Goal: Find contact information: Find contact information

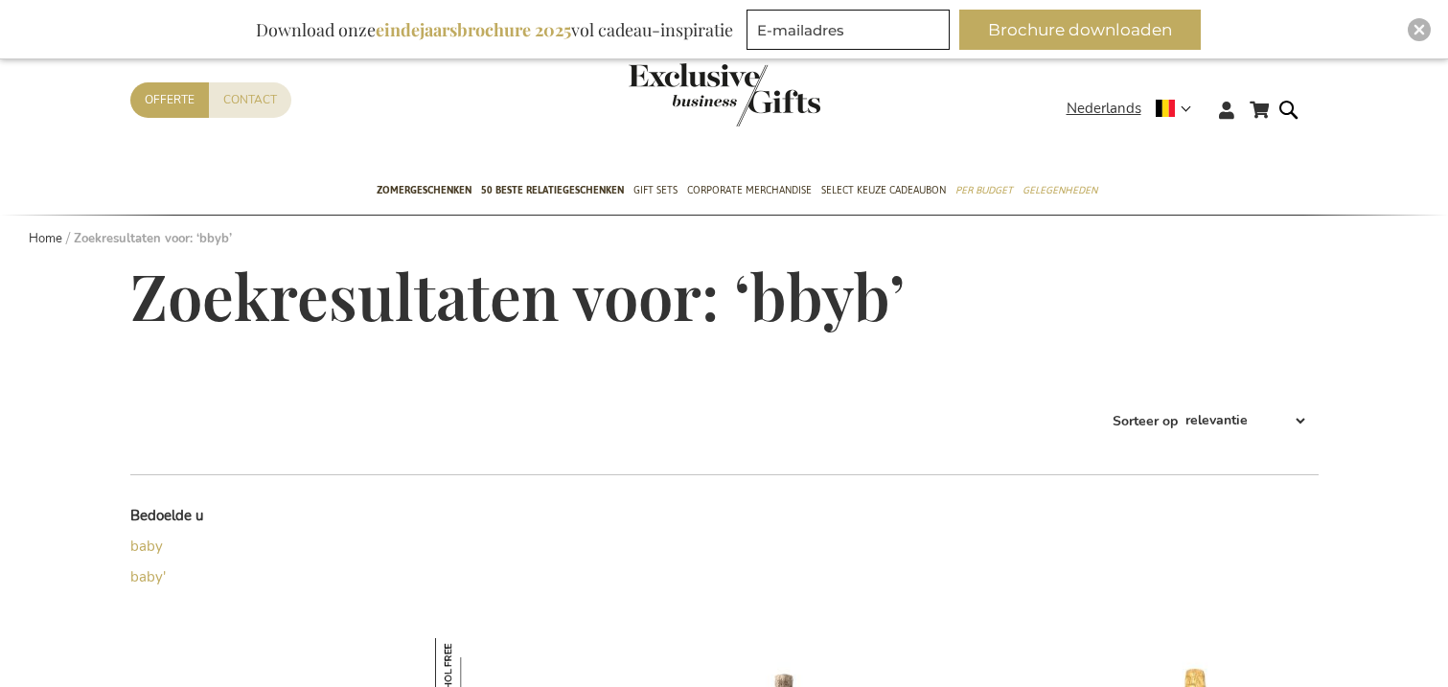
click at [713, 90] on img "store logo" at bounding box center [725, 94] width 192 height 63
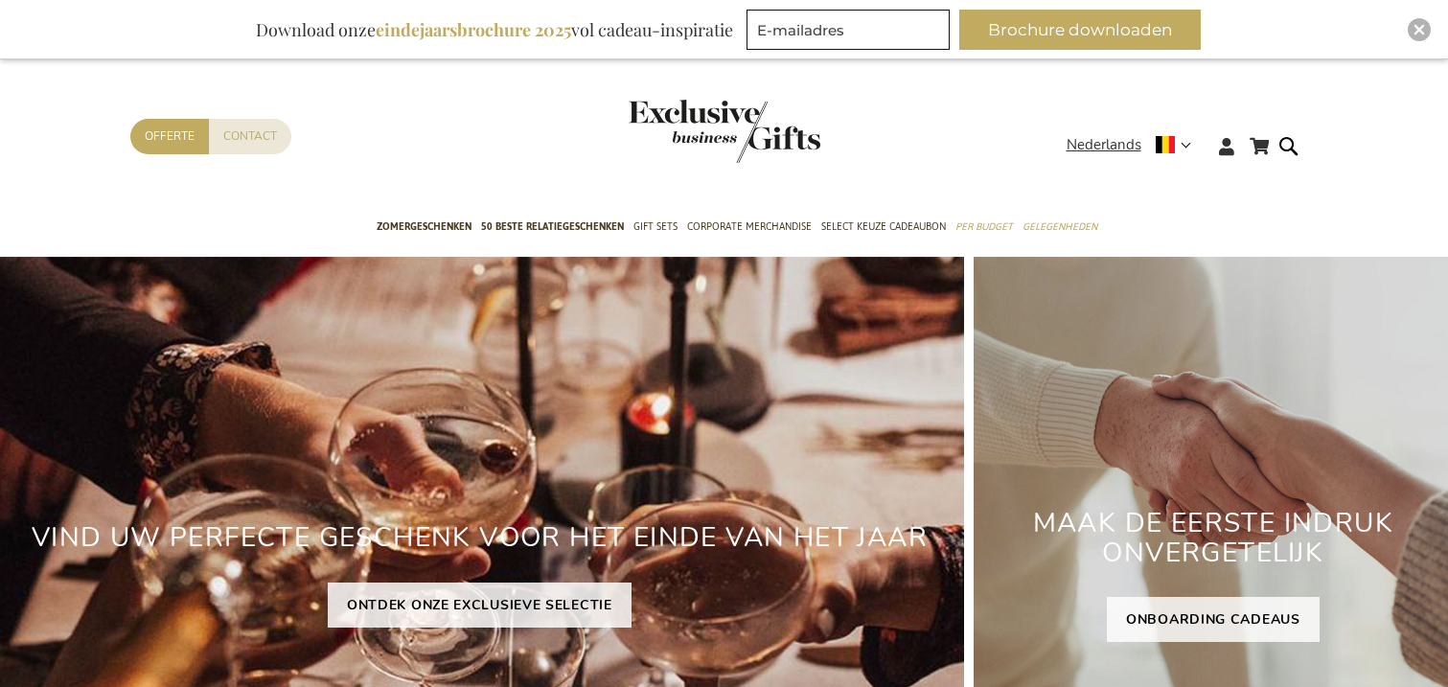
click at [255, 95] on header "Winkelwagen Winkelwagen Sluiten U heeft geen product(en) in uw winkelwagen. Ga …" at bounding box center [724, 123] width 1448 height 162
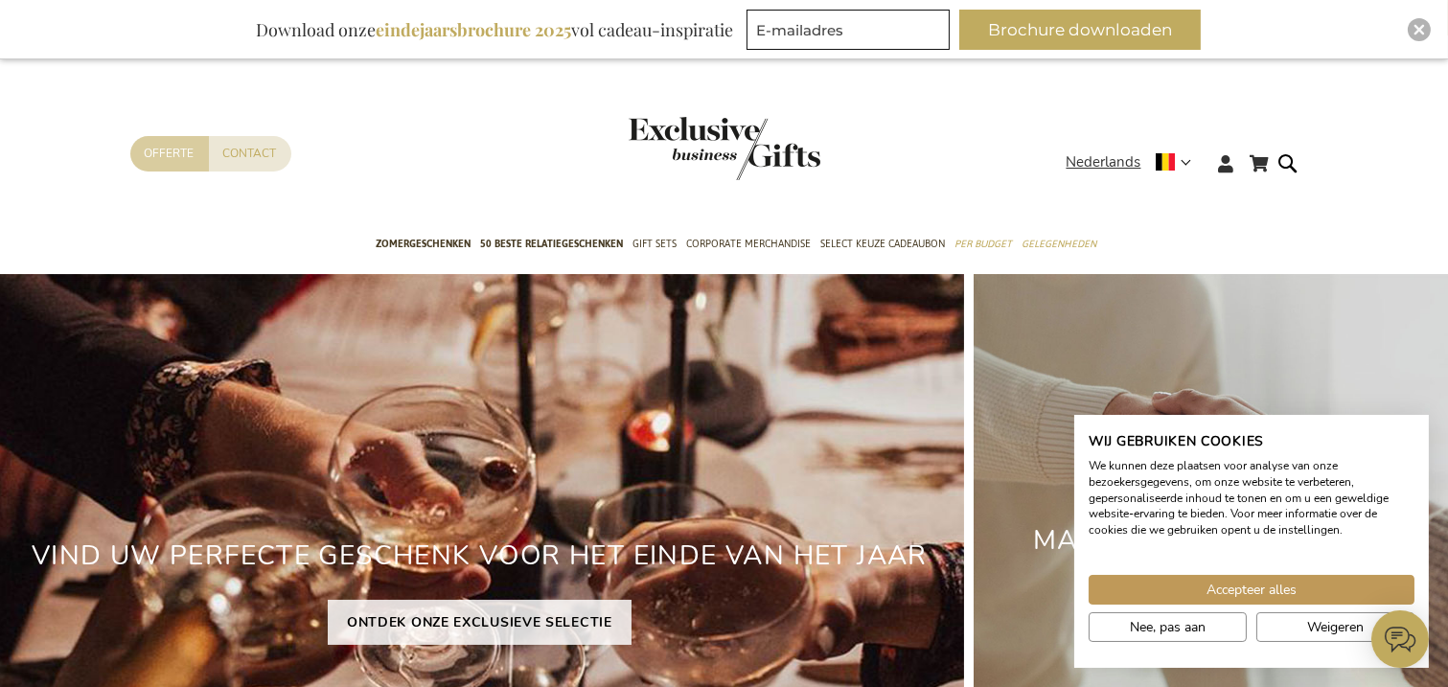
click at [160, 161] on link "Offerte" at bounding box center [169, 153] width 79 height 35
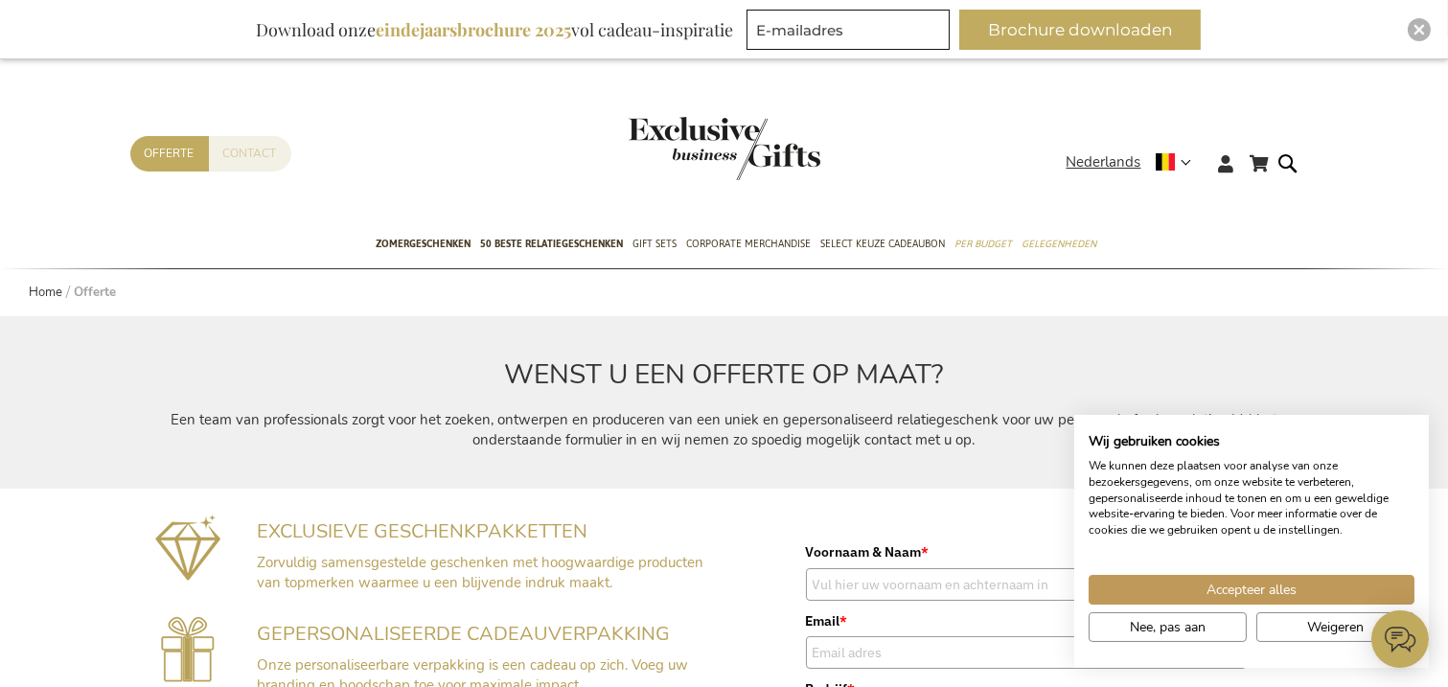
click at [250, 149] on link "Contact" at bounding box center [250, 153] width 82 height 35
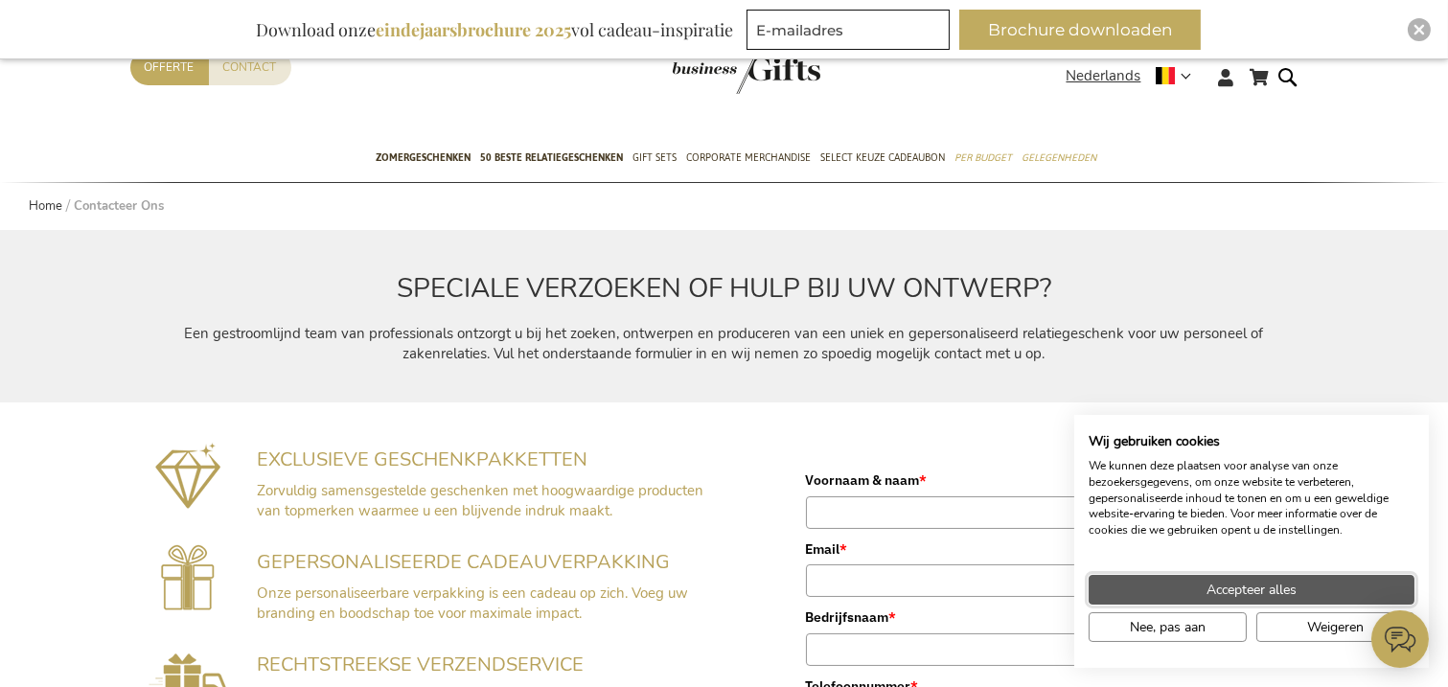
click at [1296, 583] on span "Accepteer alles" at bounding box center [1251, 590] width 90 height 20
